Goal: Task Accomplishment & Management: Use online tool/utility

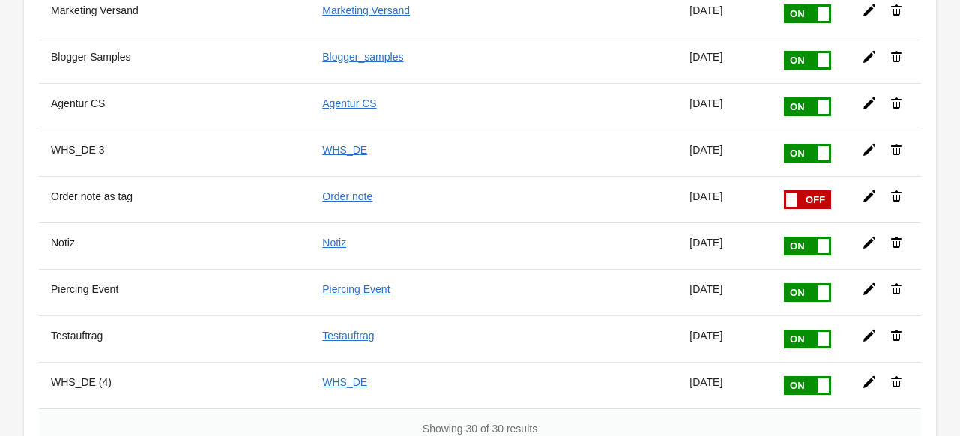
scroll to position [1238, 0]
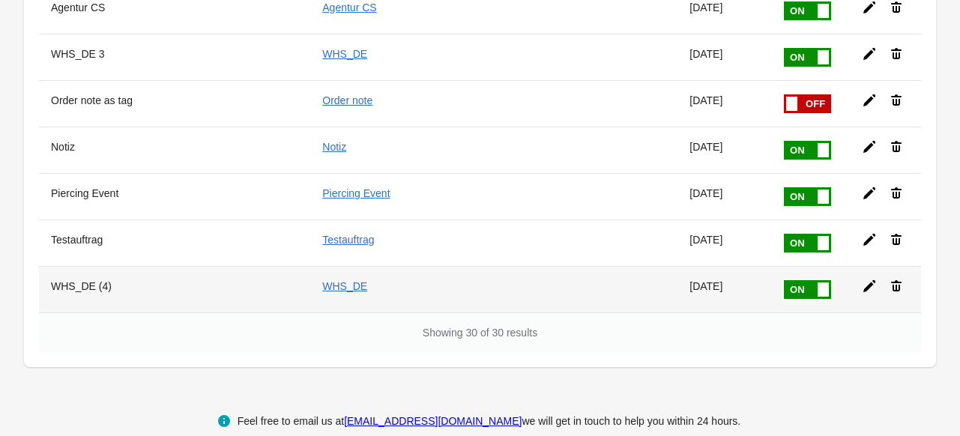
click at [862, 279] on icon at bounding box center [869, 286] width 15 height 15
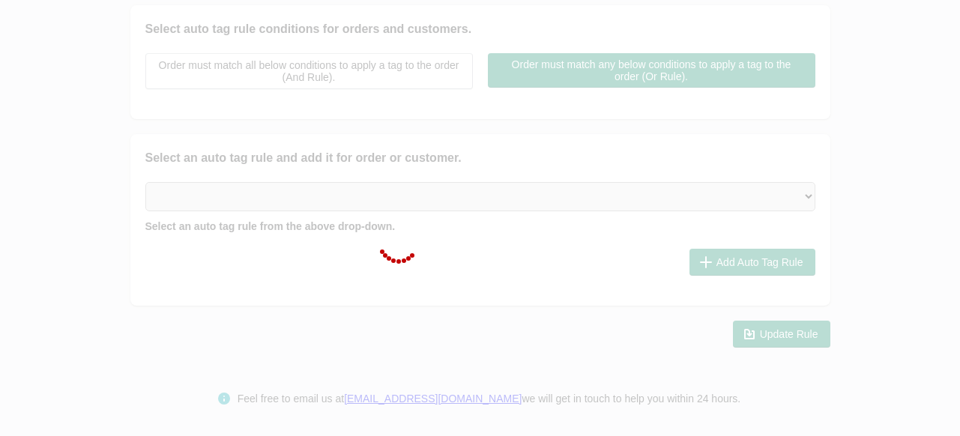
type input "WHS_DE (4)"
checkbox input "true"
type input "WHS_DE"
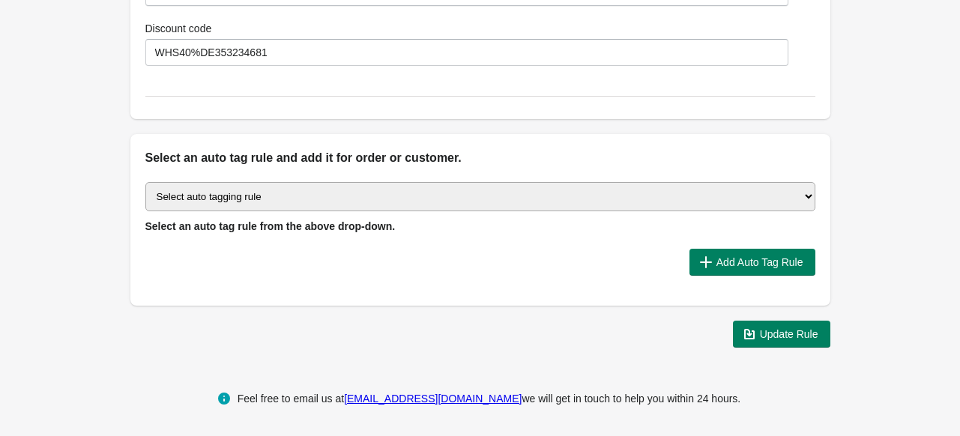
click at [270, 203] on select "Select auto tagging rule Tag by order amount Tag based on the order count (Volu…" at bounding box center [480, 196] width 670 height 29
click at [265, 200] on select "Select auto tagging rule Tag by order amount Tag based on the order count (Volu…" at bounding box center [480, 196] width 670 height 29
click at [145, 182] on select "Select auto tagging rule Tag by order amount Tag based on the order count (Volu…" at bounding box center [480, 196] width 670 height 29
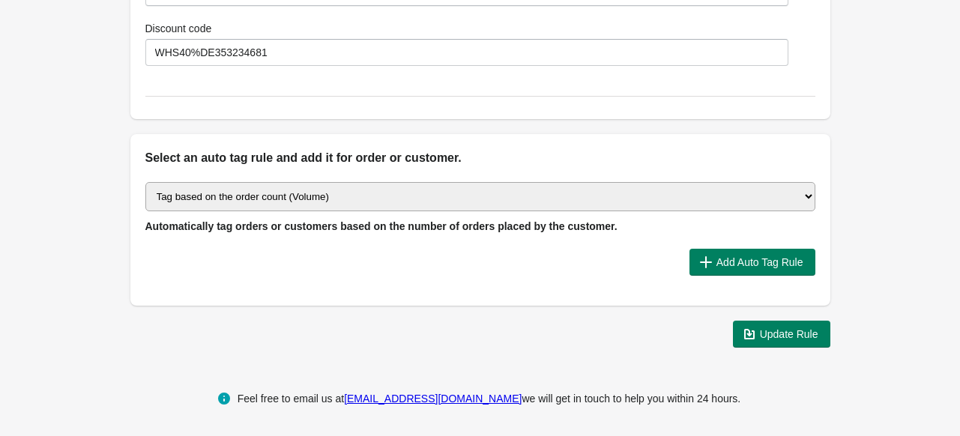
click at [324, 193] on select "Select auto tagging rule Tag by order amount Tag based on the order count (Volu…" at bounding box center [480, 196] width 670 height 29
select select "7"
click at [145, 182] on select "Select auto tagging rule Tag by order amount Tag based on the order count (Volu…" at bounding box center [480, 196] width 670 height 29
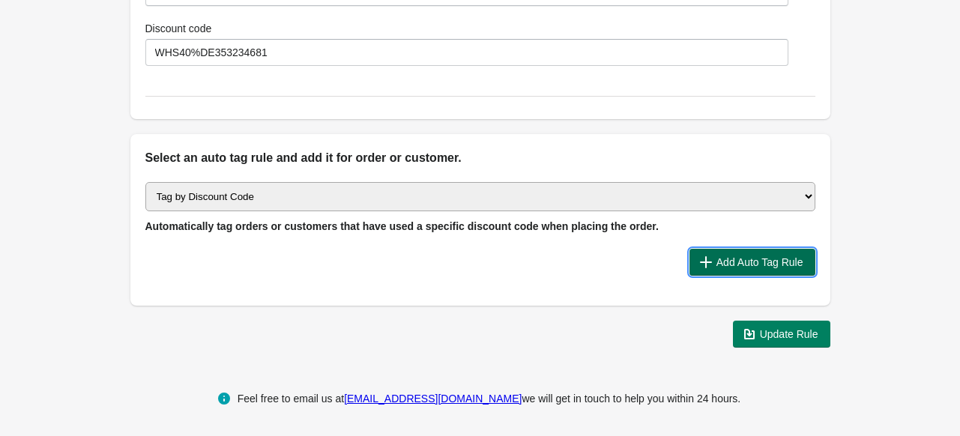
click at [744, 260] on span "Add Auto Tag Rule" at bounding box center [759, 262] width 87 height 12
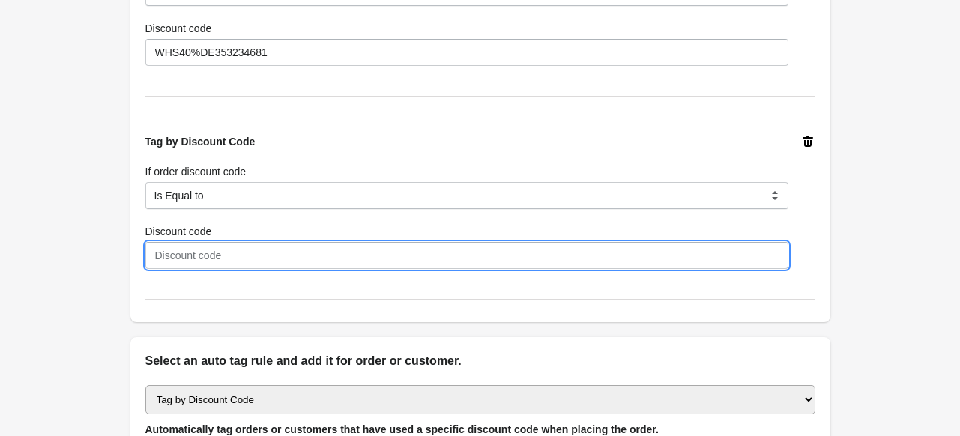
click at [200, 244] on input "Discount code" at bounding box center [466, 255] width 643 height 27
paste input "WHS40%DE353234681"
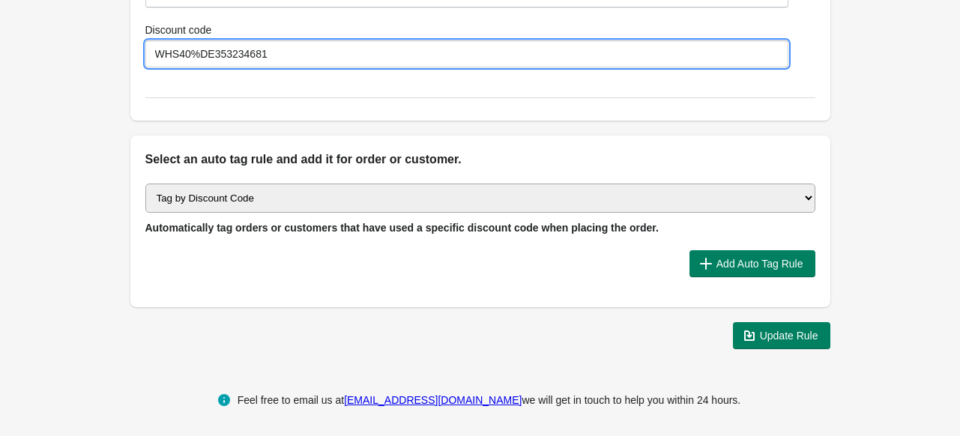
scroll to position [1231, 0]
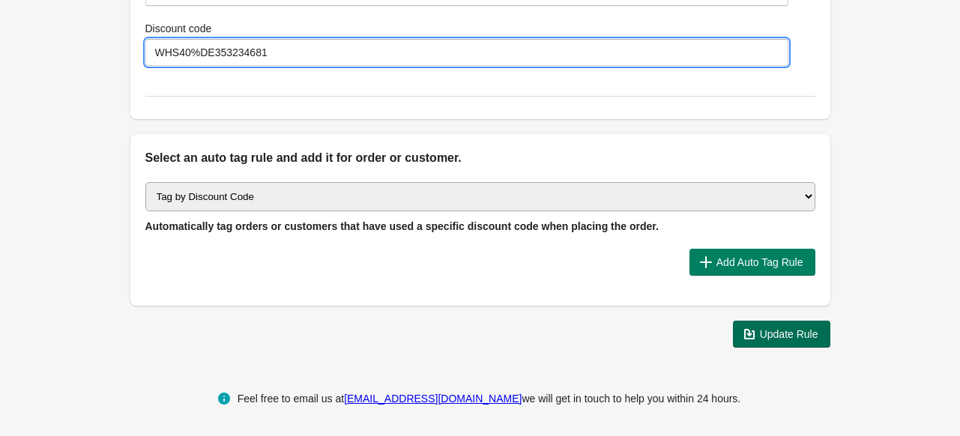
type input "WHS40%DE353234681"
click at [788, 336] on span "Update Rule" at bounding box center [789, 334] width 58 height 12
